Goal: Find specific page/section: Find specific page/section

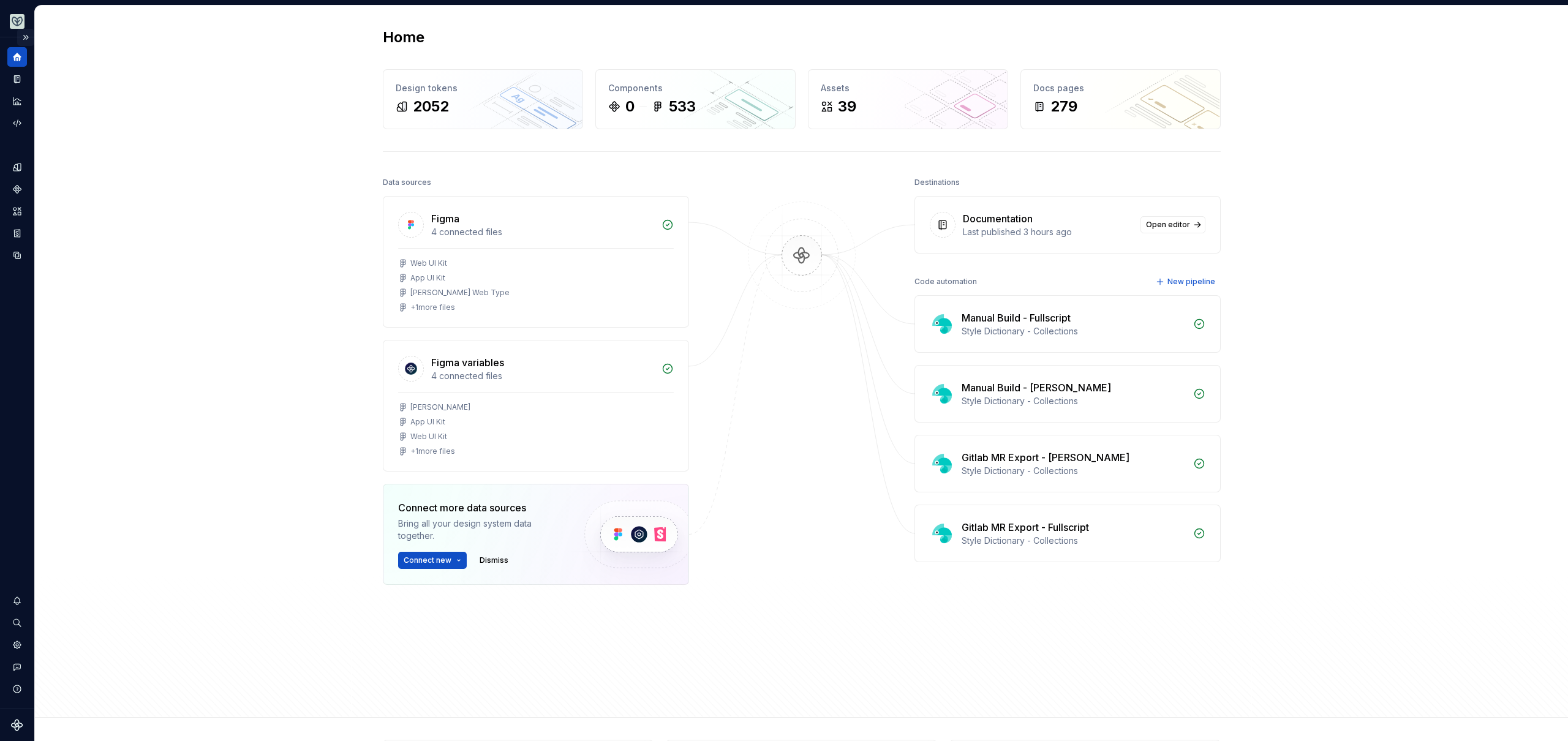
click at [21, 37] on button "Expand sidebar" at bounding box center [26, 37] width 17 height 17
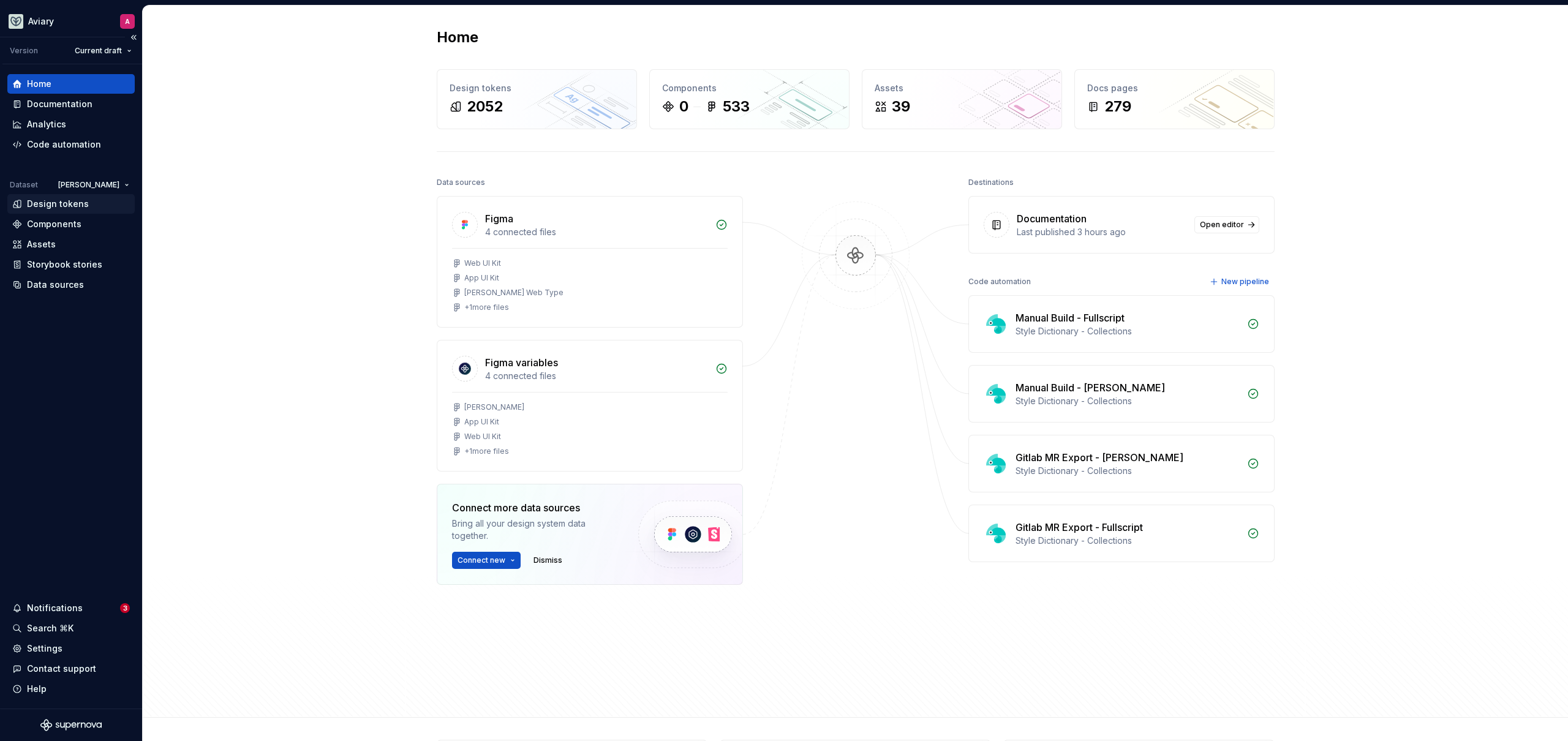
click at [78, 200] on div "Design tokens" at bounding box center [58, 204] width 62 height 13
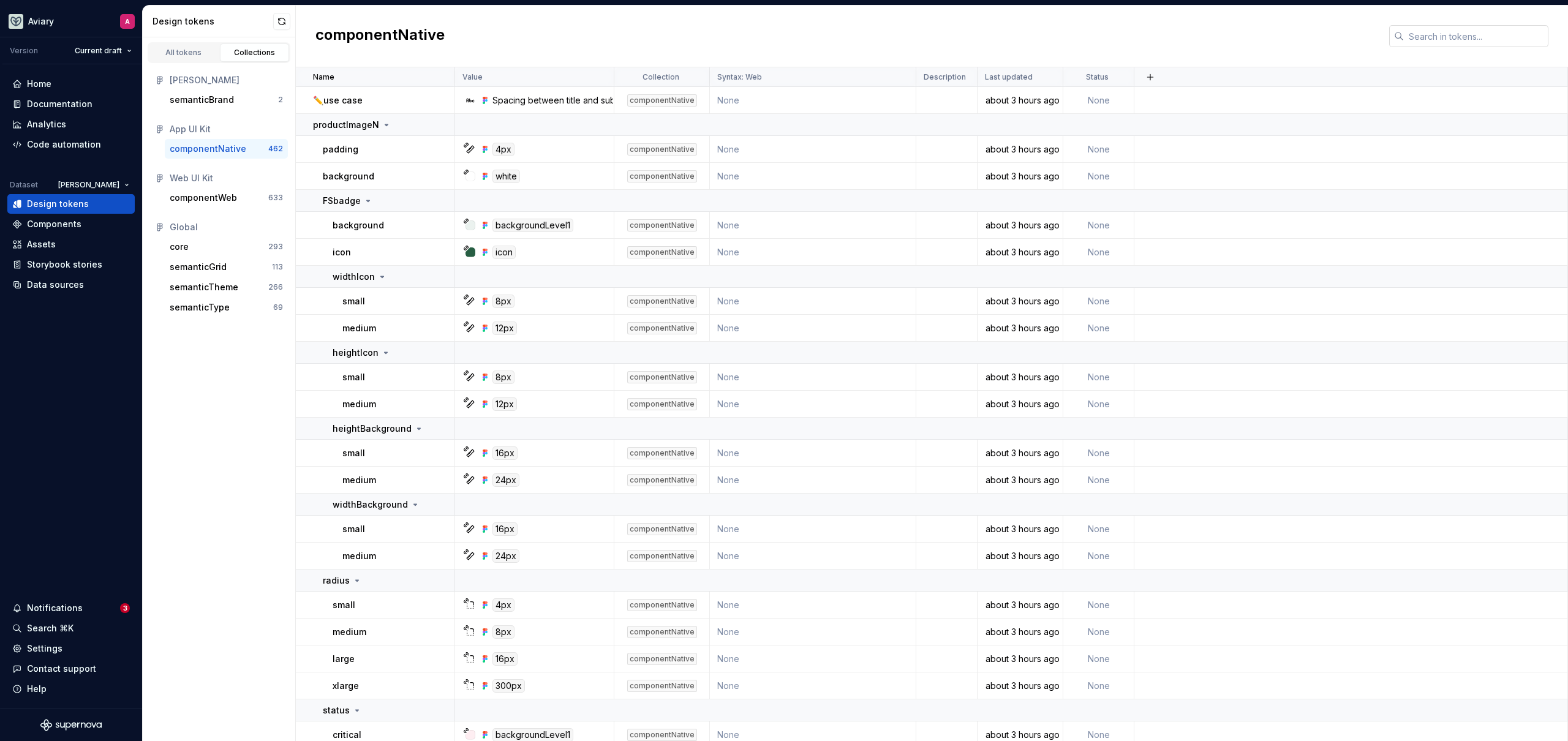
click at [1400, 39] on icon at bounding box center [1399, 36] width 9 height 9
click at [1414, 34] on input "text" at bounding box center [1476, 36] width 144 height 22
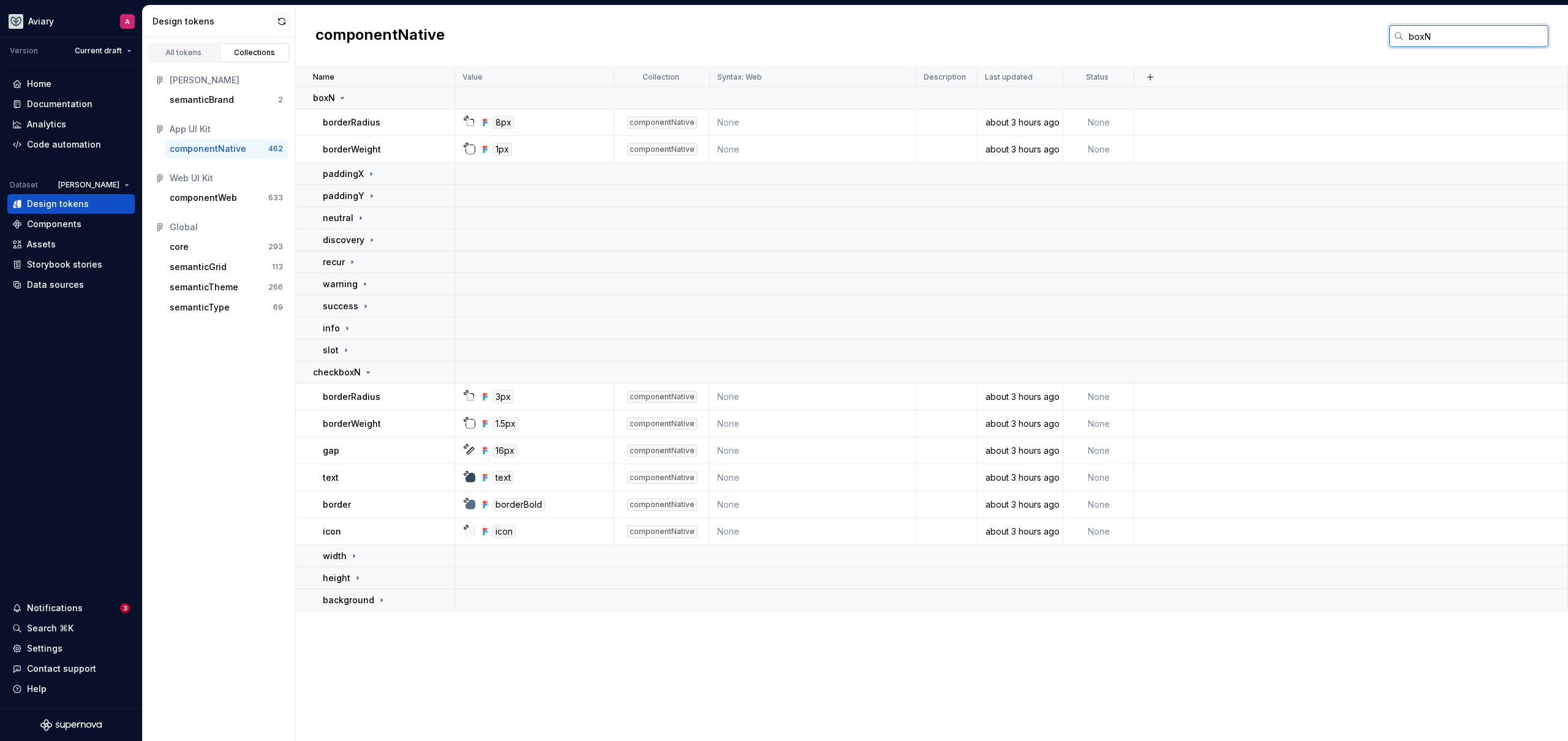
click at [1426, 43] on input "boxN" at bounding box center [1476, 36] width 144 height 22
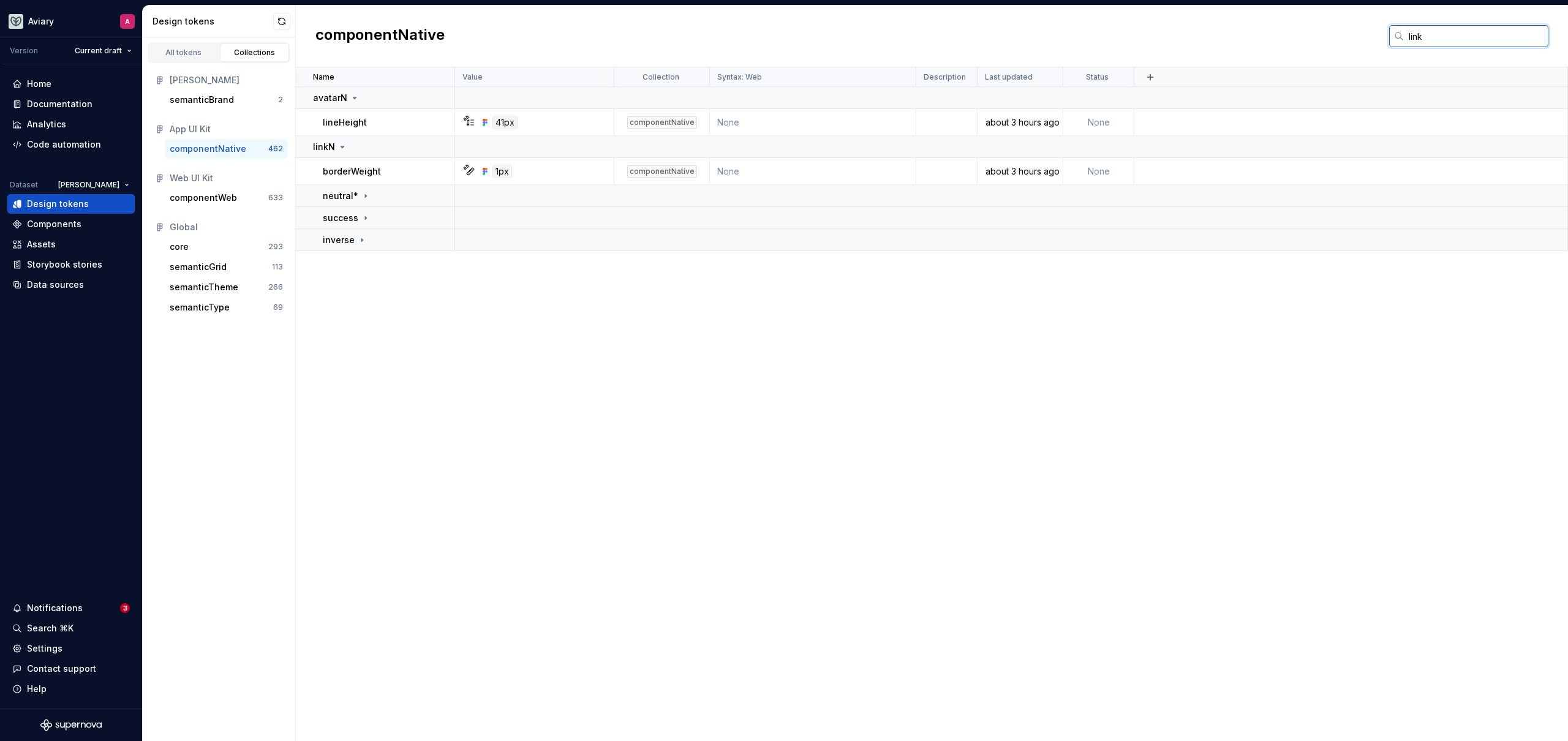
type input "linkN"
click at [1425, 43] on input "linkN" at bounding box center [1476, 36] width 144 height 22
click at [1425, 43] on input "linkN" at bounding box center [1476, 36] width 144 height 22
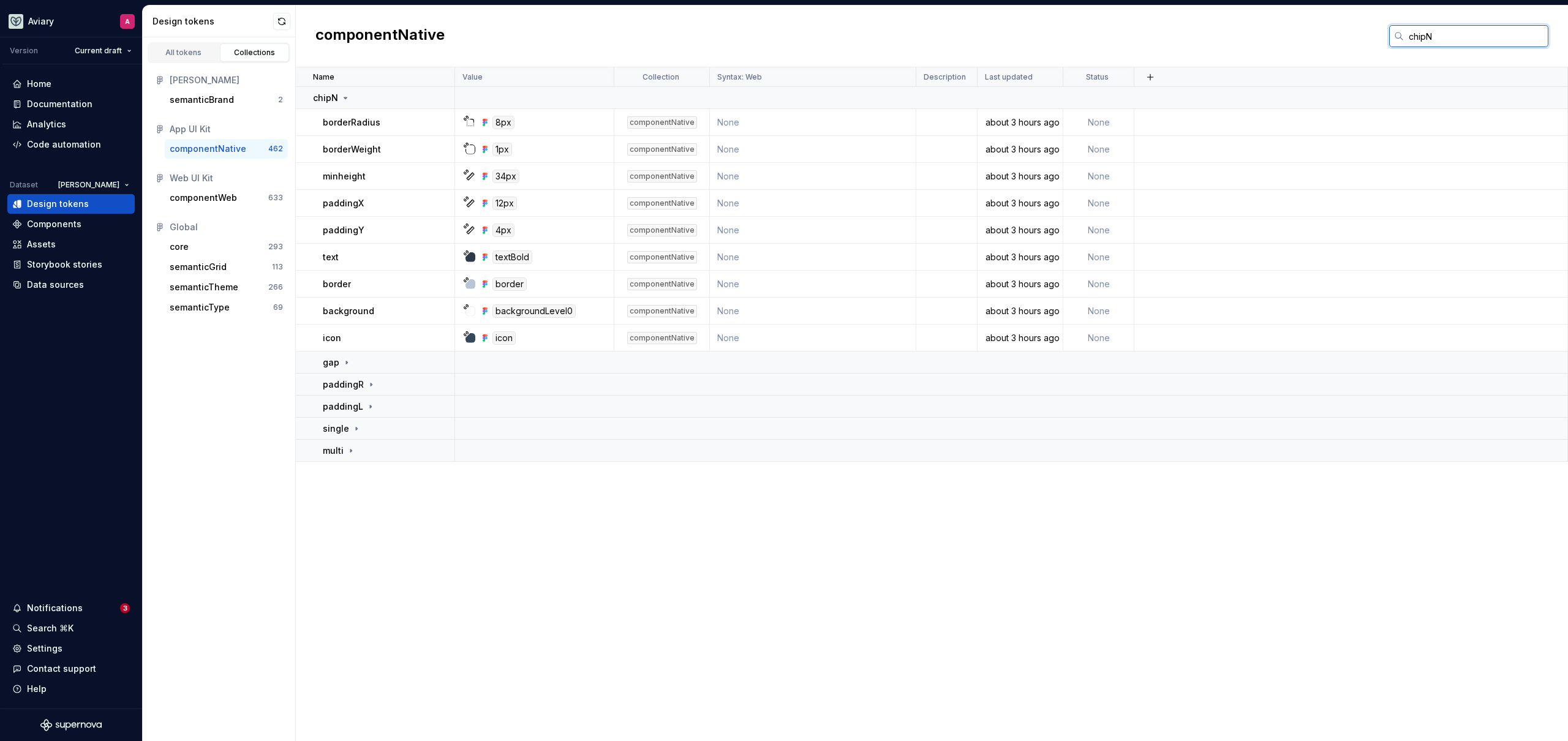
type input "chipN"
click at [81, 604] on div "Notifications" at bounding box center [66, 608] width 108 height 13
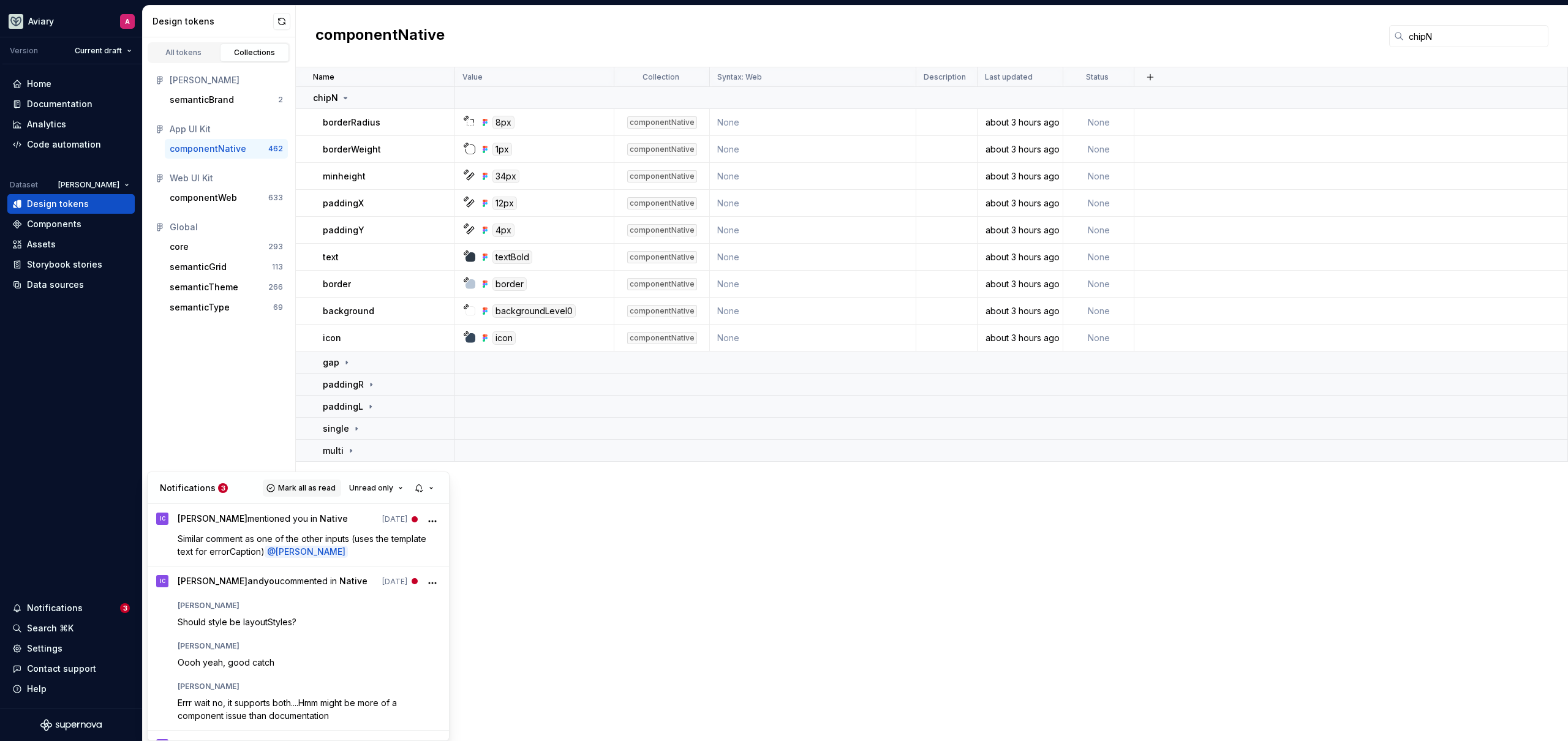
click at [328, 489] on span "Mark all as read" at bounding box center [306, 488] width 58 height 9
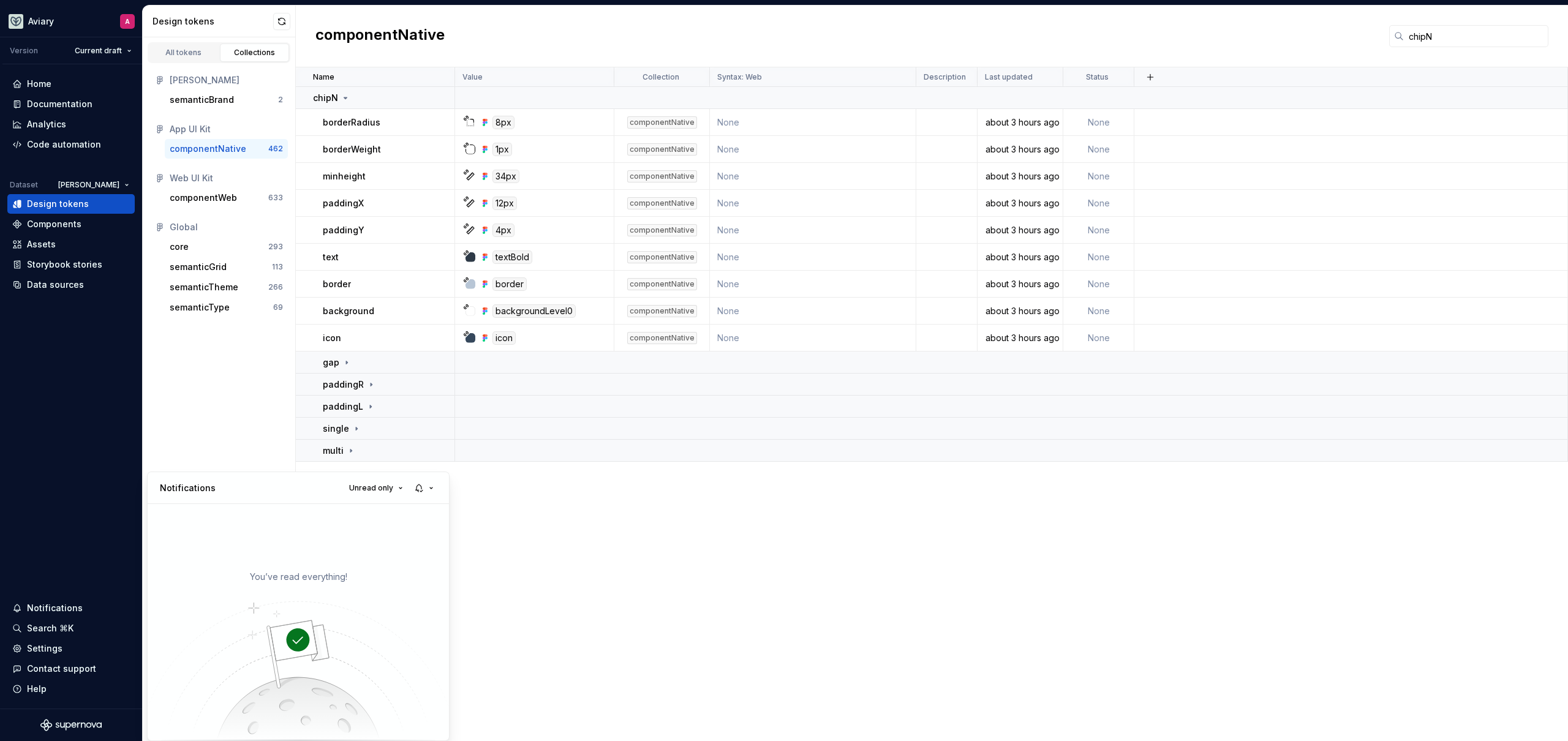
click at [105, 324] on html "Aviary A Version Current draft Home Documentation Analytics Code automation Dat…" at bounding box center [784, 370] width 1568 height 741
click at [81, 286] on div "Data sources" at bounding box center [55, 285] width 57 height 13
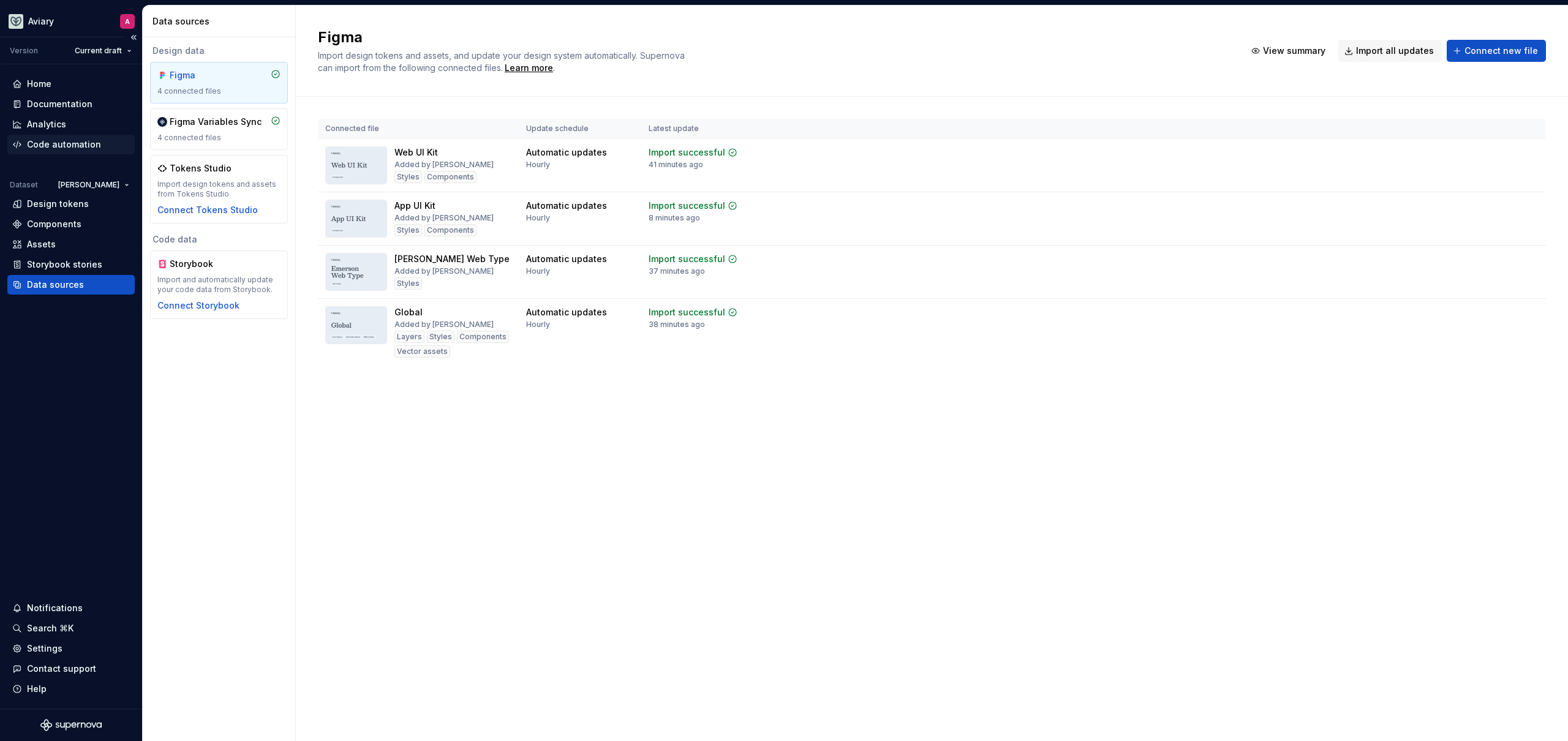
click at [84, 138] on div "Code automation" at bounding box center [64, 144] width 74 height 13
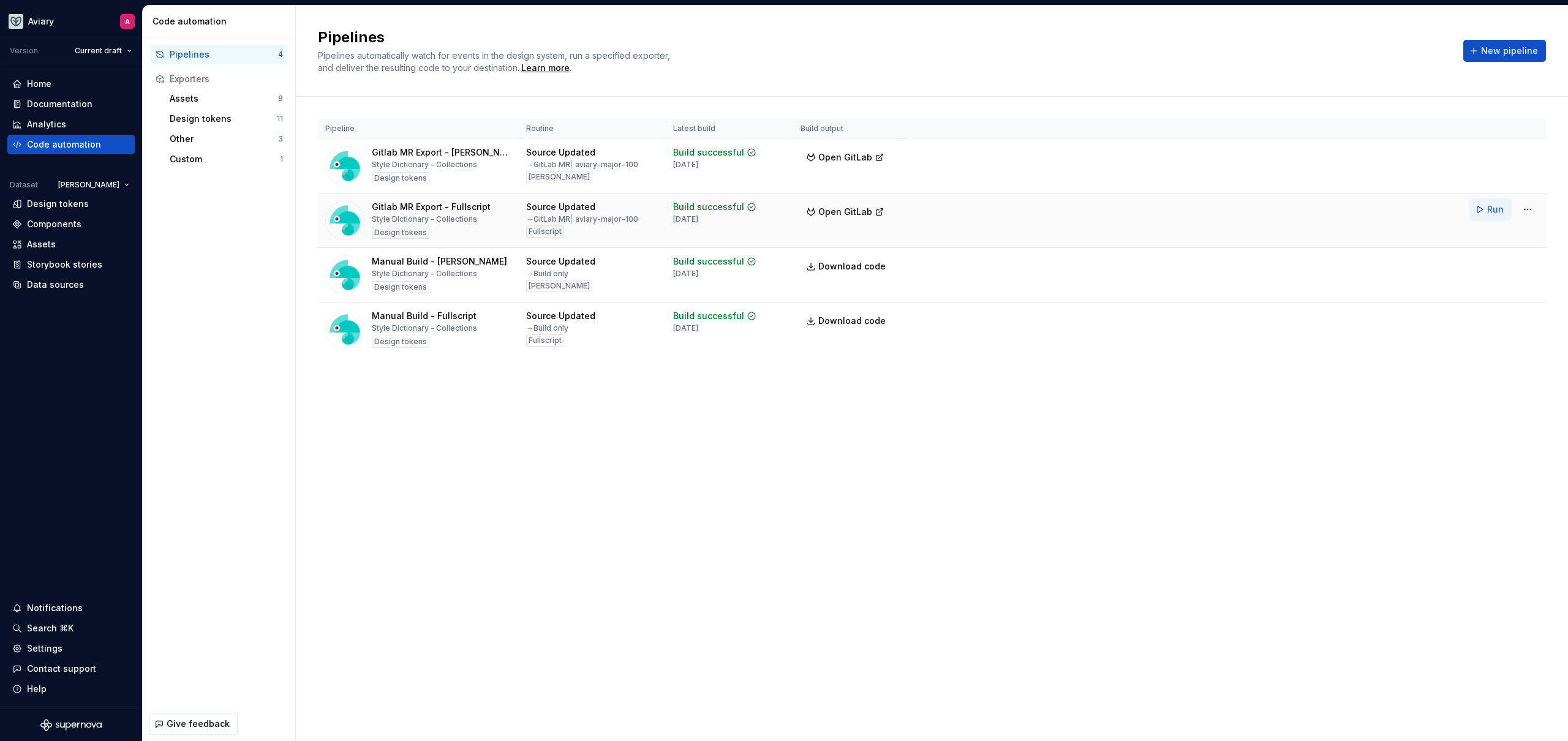
click at [1480, 208] on button "Run" at bounding box center [1491, 209] width 43 height 22
click at [918, 43] on h2 "Pipelines" at bounding box center [883, 37] width 1131 height 20
click at [73, 204] on div "Design tokens" at bounding box center [58, 204] width 62 height 13
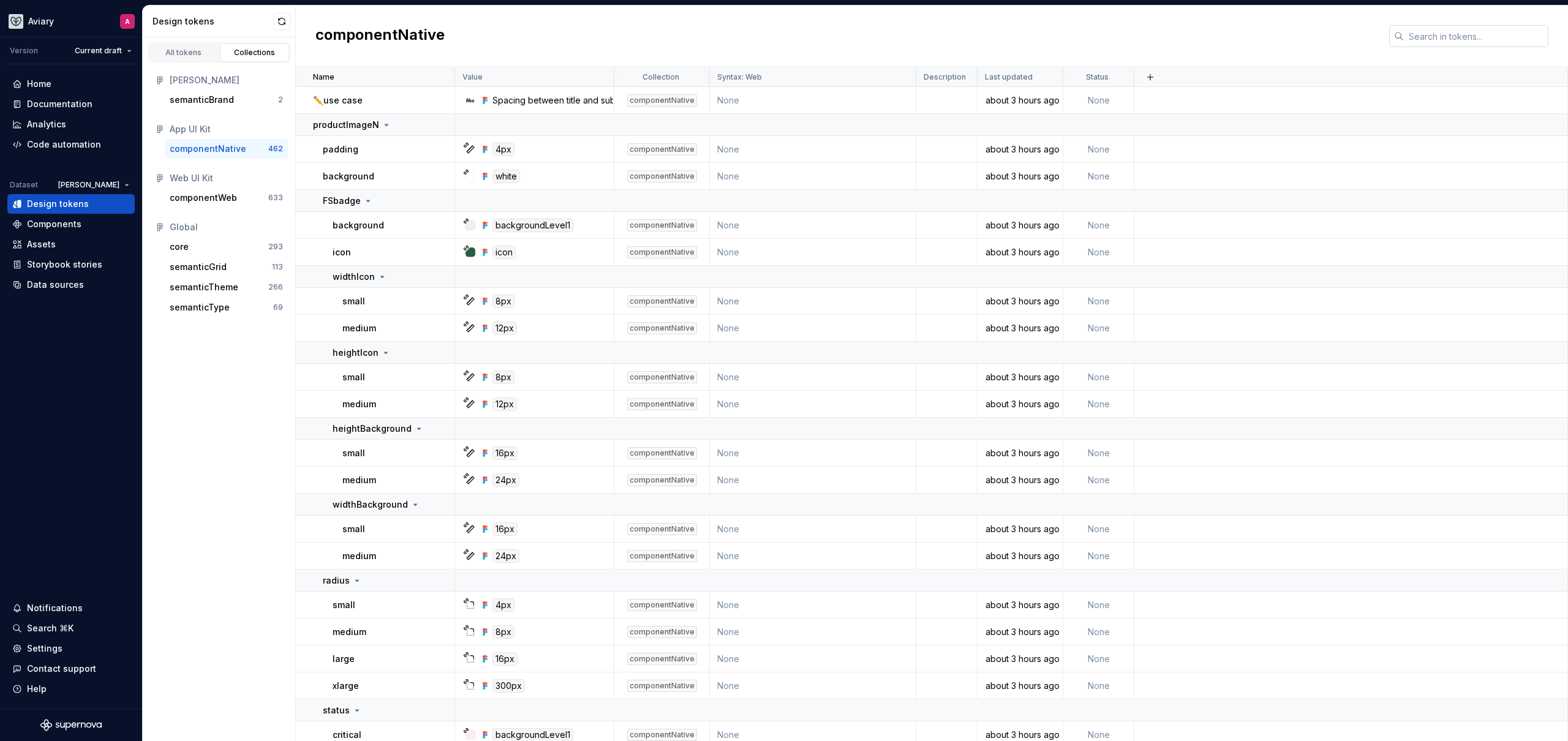
click at [1425, 38] on input "text" at bounding box center [1476, 36] width 144 height 22
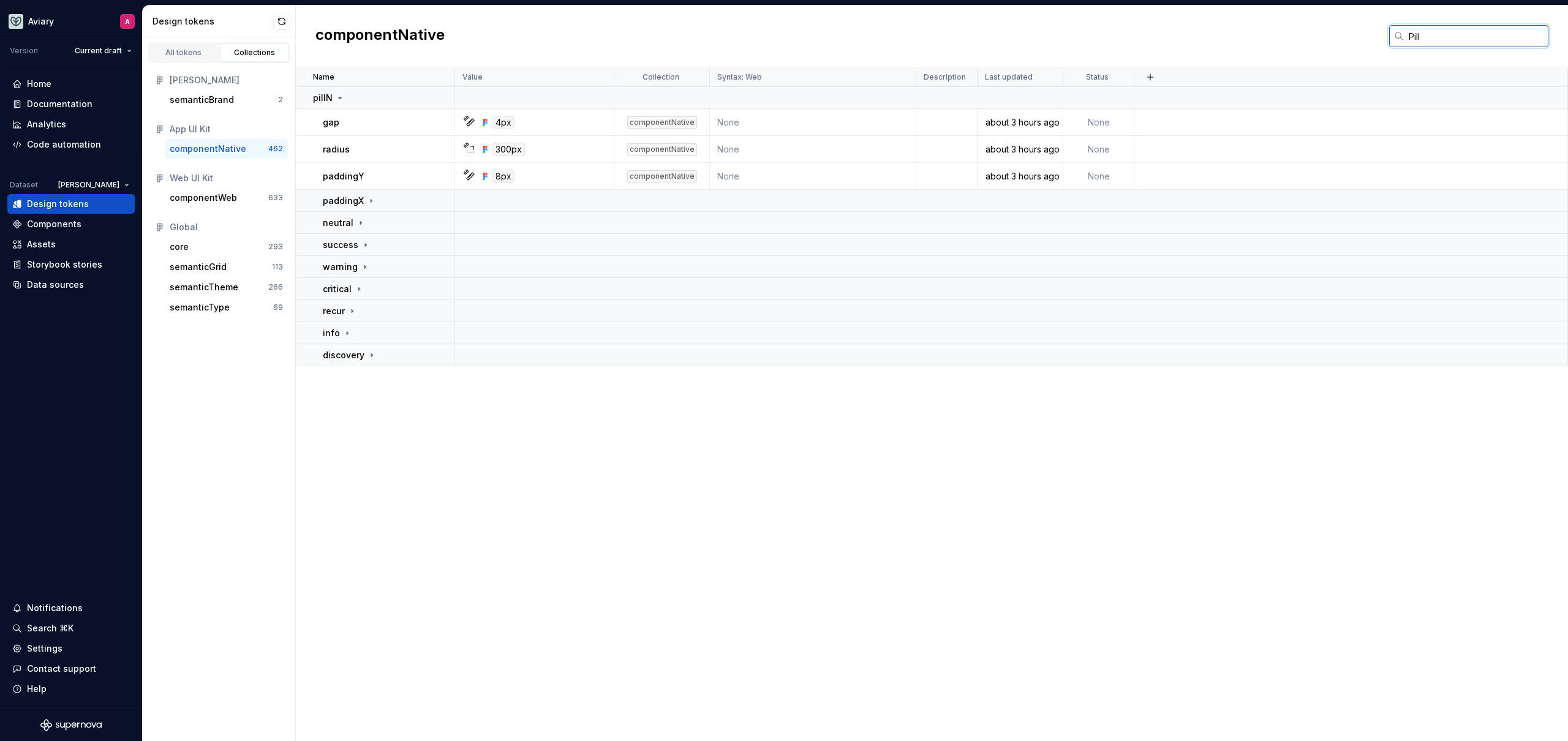
type input "Pill"
